Goal: Transaction & Acquisition: Purchase product/service

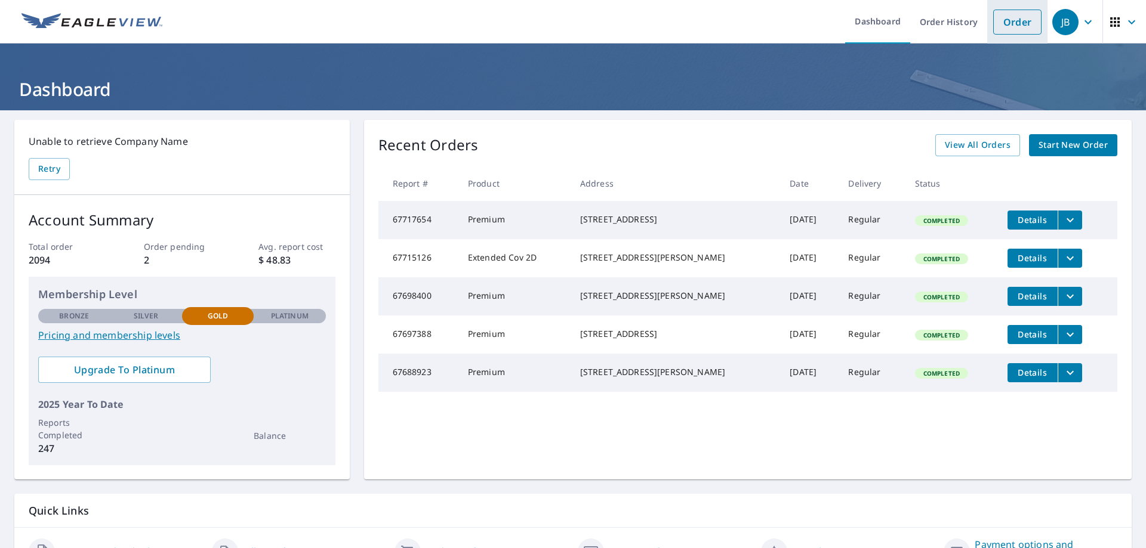
click at [1017, 32] on link "Order" at bounding box center [1017, 22] width 48 height 25
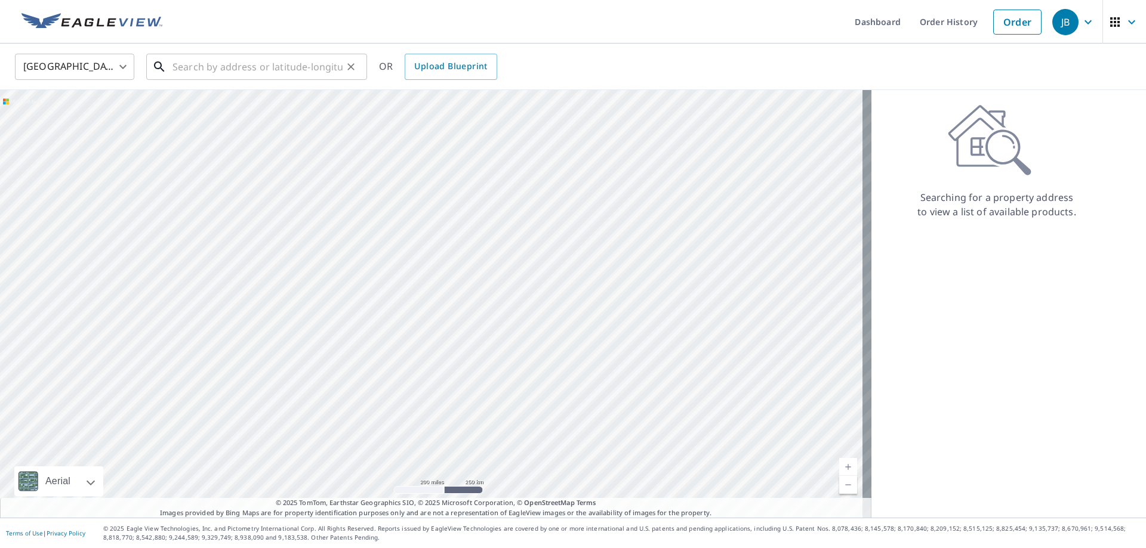
click at [246, 72] on input "text" at bounding box center [257, 66] width 170 height 33
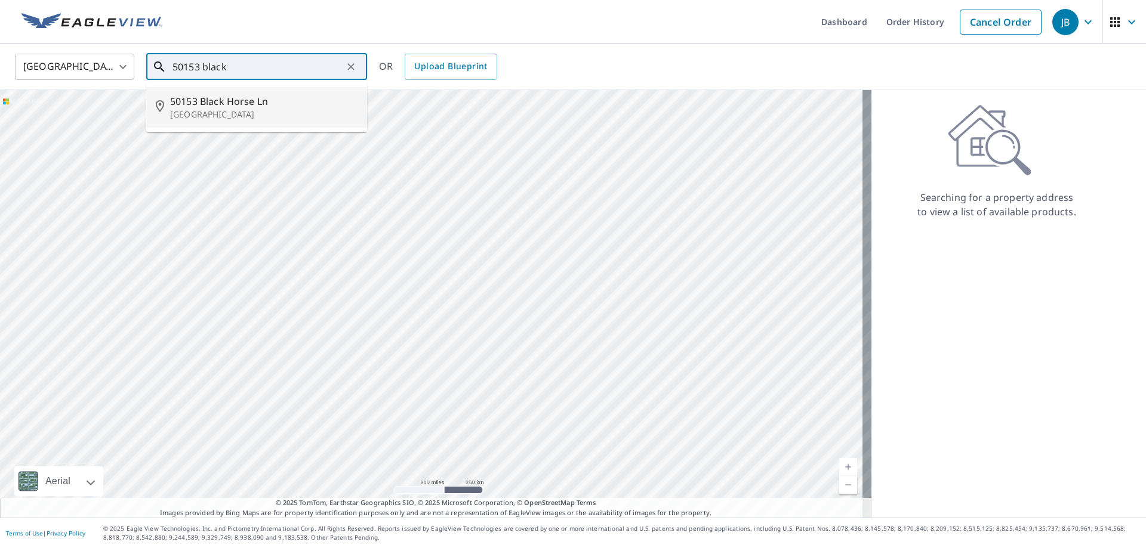
click at [215, 107] on span "50153 Black Horse Ln" at bounding box center [263, 101] width 187 height 14
type input "[STREET_ADDRESS]"
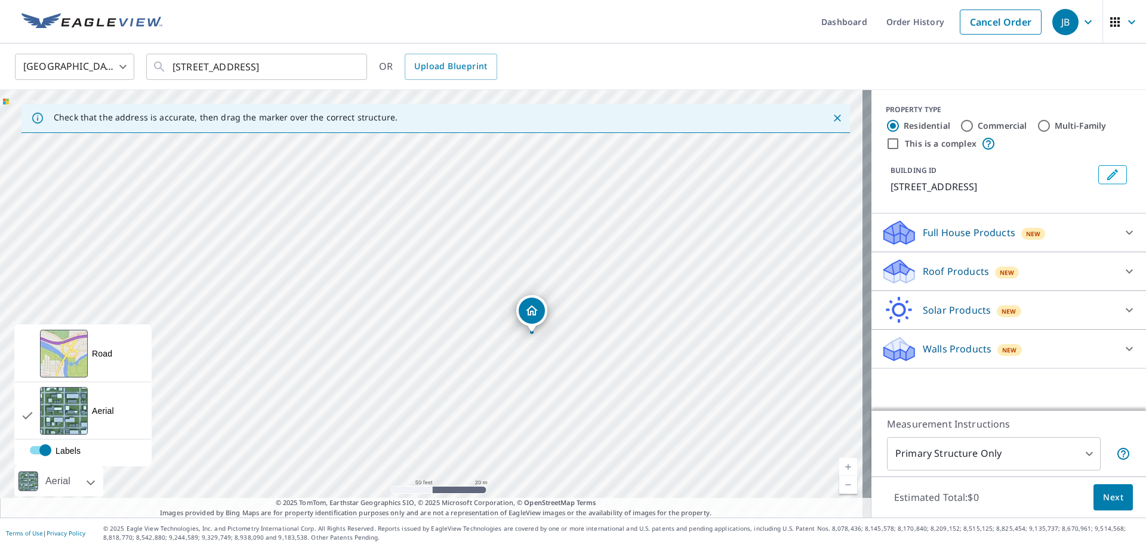
click at [76, 482] on div at bounding box center [77, 482] width 7 height 30
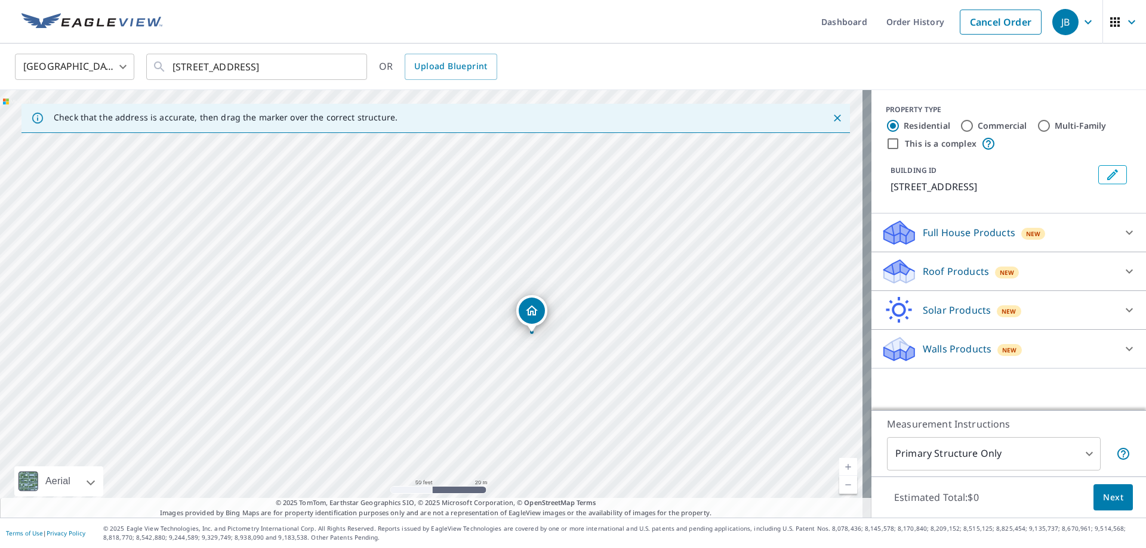
click at [76, 482] on div at bounding box center [77, 482] width 7 height 30
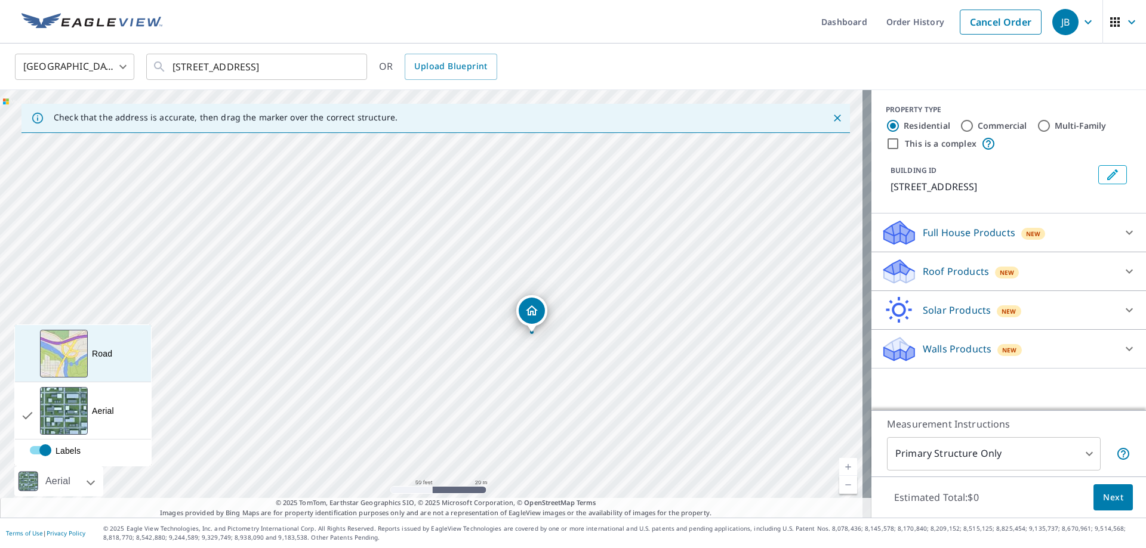
click at [68, 363] on div "View aerial and more..." at bounding box center [64, 354] width 48 height 48
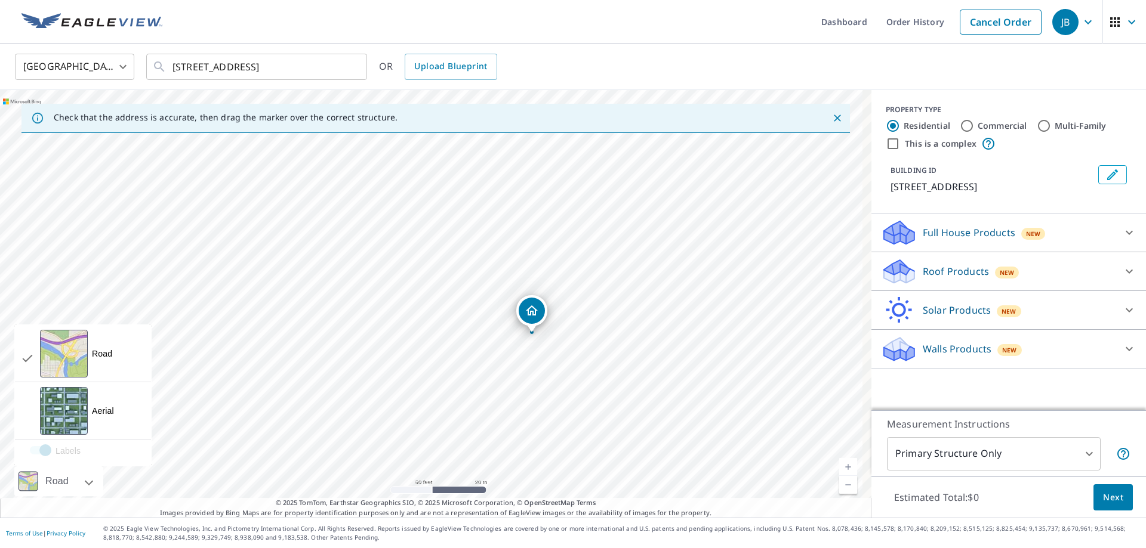
click at [61, 480] on div "Road" at bounding box center [57, 482] width 30 height 30
click at [97, 396] on div "Aerial A detailed look from above" at bounding box center [83, 411] width 136 height 57
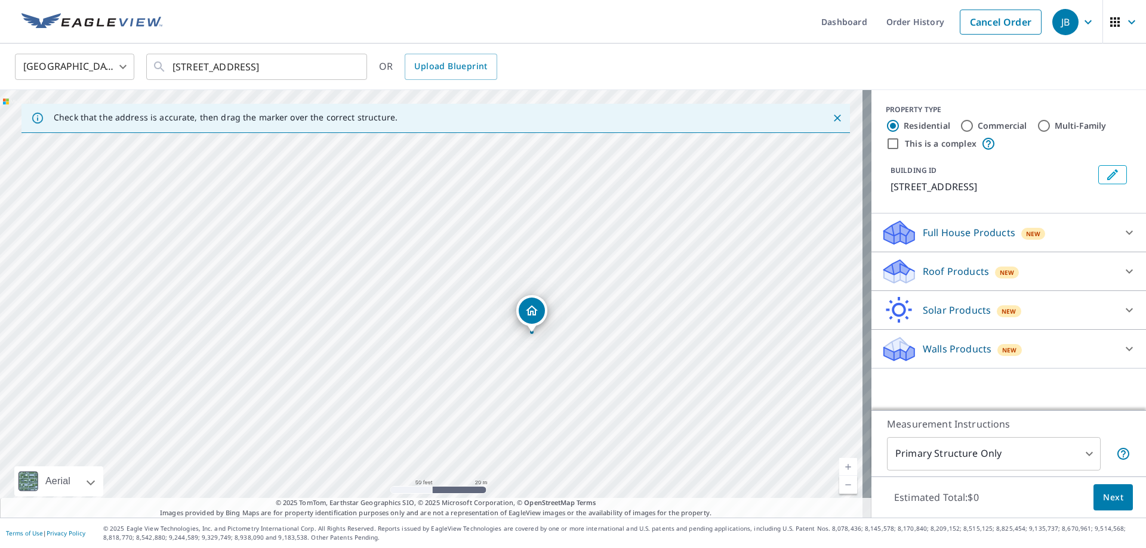
click at [948, 258] on div "Roof Products New" at bounding box center [998, 272] width 234 height 28
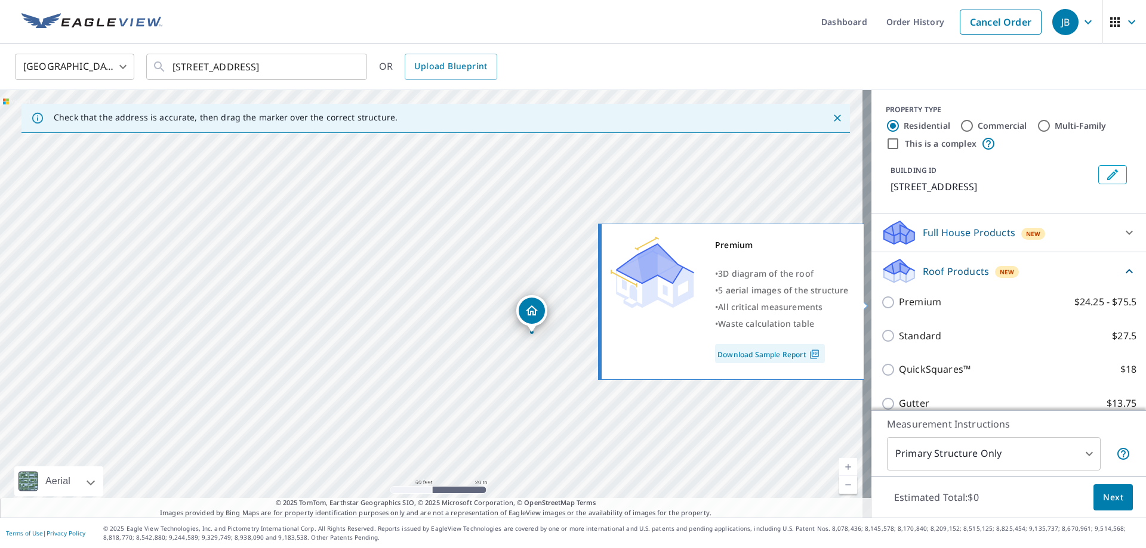
click at [908, 305] on p "Premium" at bounding box center [920, 302] width 42 height 15
click at [899, 305] on input "Premium $24.25 - $75.5" at bounding box center [890, 302] width 18 height 14
checkbox input "true"
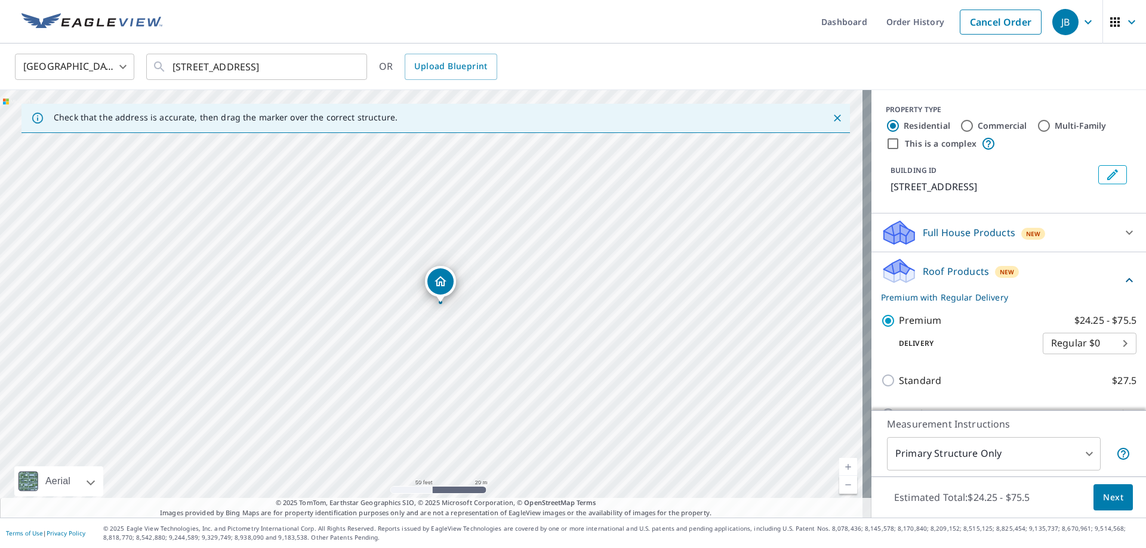
drag, startPoint x: 433, startPoint y: 288, endPoint x: 442, endPoint y: 289, distance: 9.0
click at [1111, 491] on span "Next" at bounding box center [1113, 498] width 20 height 15
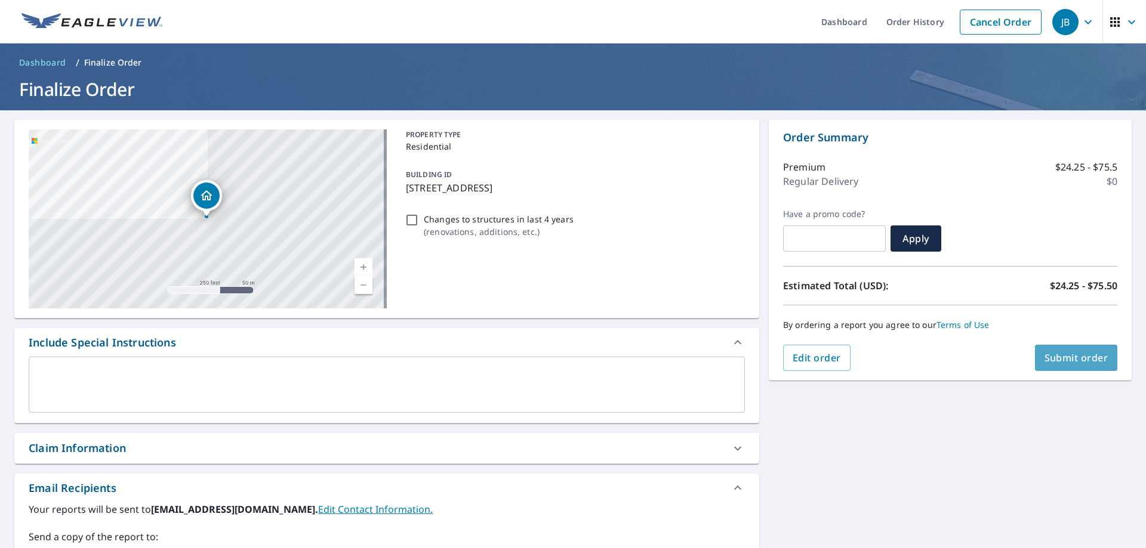
click at [1052, 362] on span "Submit order" at bounding box center [1076, 358] width 64 height 13
